Goal: Task Accomplishment & Management: Manage account settings

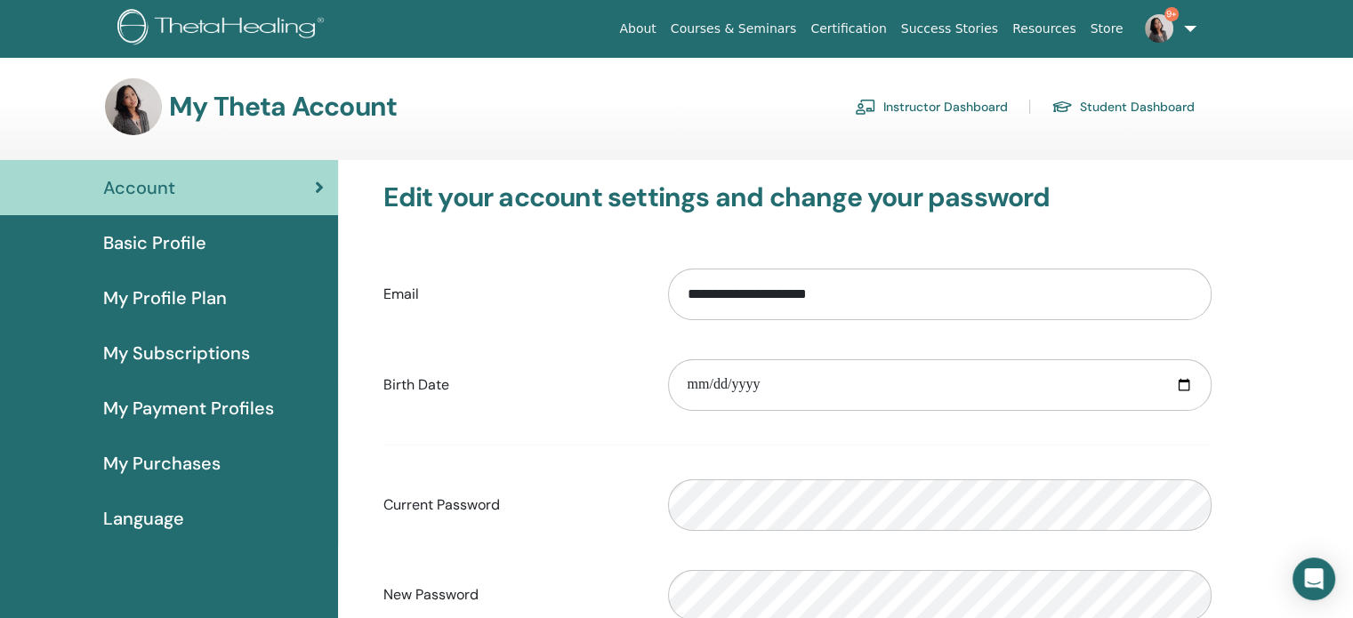
click at [957, 110] on link "Instructor Dashboard" at bounding box center [931, 107] width 153 height 28
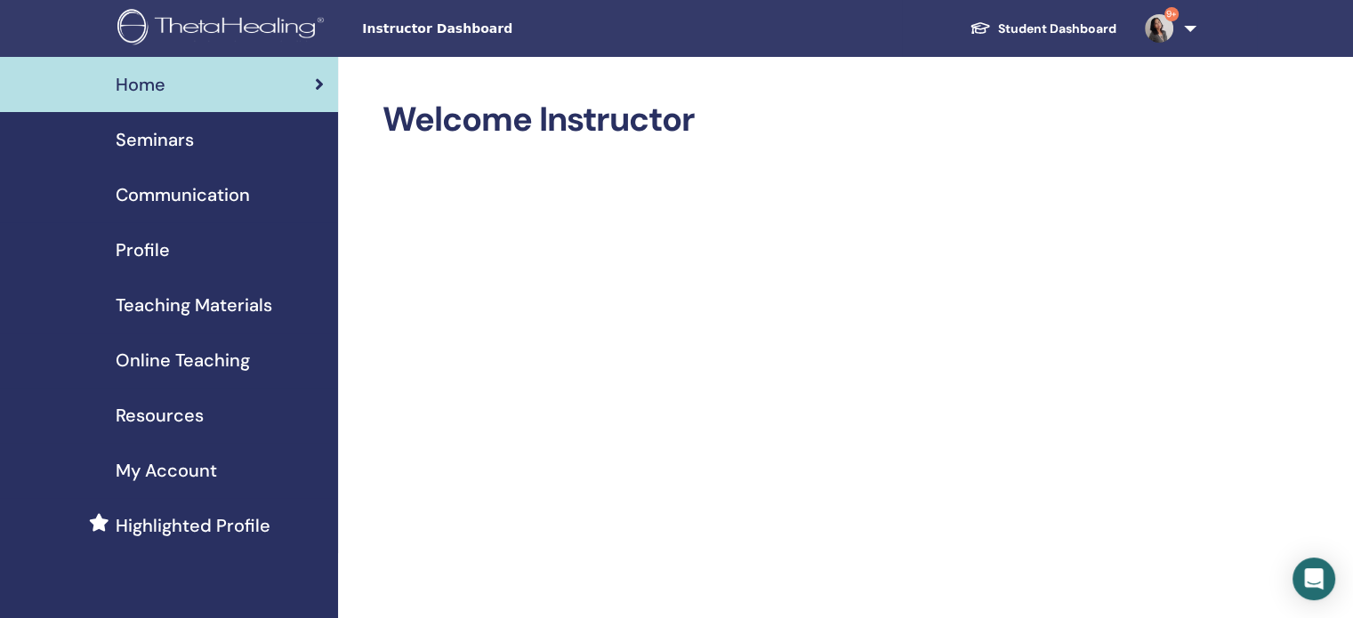
drag, startPoint x: 151, startPoint y: 141, endPoint x: 207, endPoint y: 141, distance: 56.0
click at [151, 141] on span "Seminars" at bounding box center [155, 139] width 78 height 27
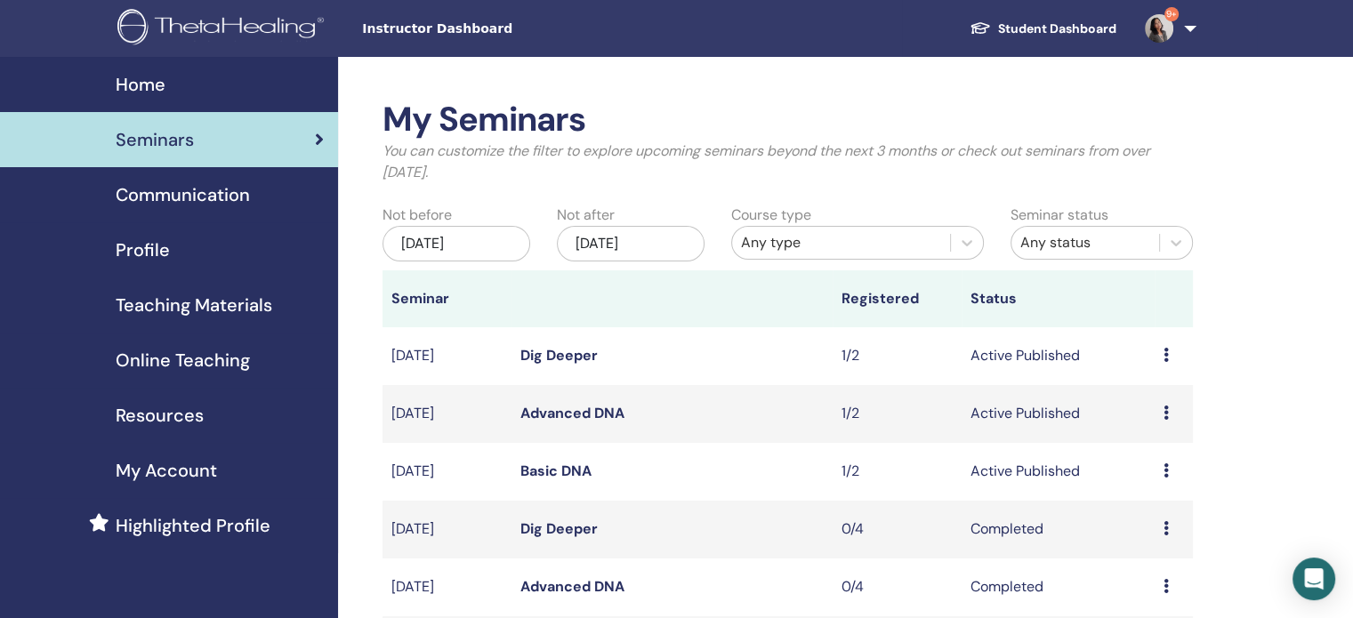
click at [1164, 359] on icon at bounding box center [1166, 355] width 5 height 14
click at [1028, 355] on td "Active Published" at bounding box center [1058, 356] width 193 height 58
click at [560, 354] on link "Dig Deeper" at bounding box center [558, 355] width 77 height 19
